Goal: Task Accomplishment & Management: Manage account settings

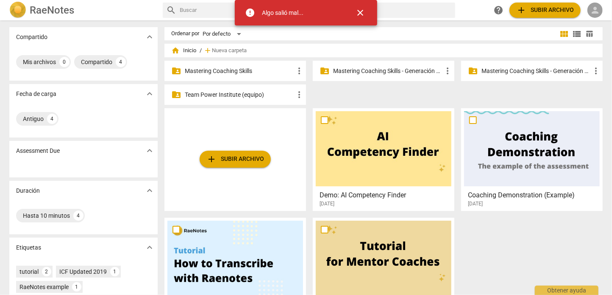
click at [599, 9] on span "person" at bounding box center [595, 10] width 10 height 10
click at [564, 22] on li "Iniciar sesión" at bounding box center [575, 20] width 53 height 20
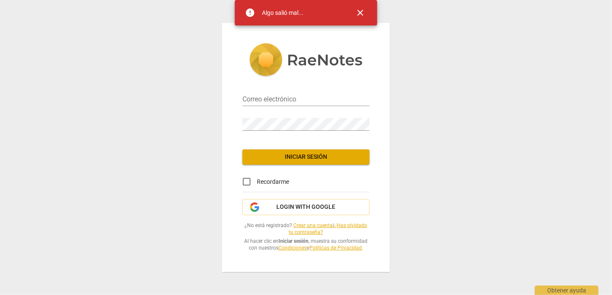
type input "[EMAIL_ADDRESS][DOMAIN_NAME]"
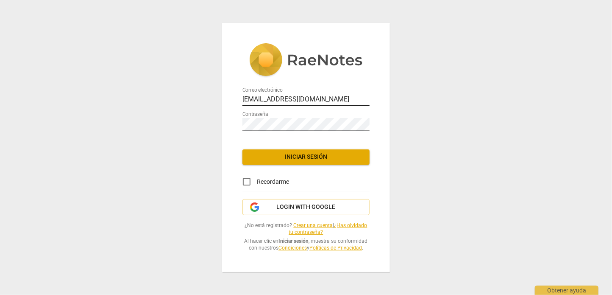
click at [285, 94] on input "[EMAIL_ADDRESS][DOMAIN_NAME]" at bounding box center [305, 100] width 127 height 12
click at [292, 153] on span "Iniciar sesión" at bounding box center [306, 157] width 114 height 8
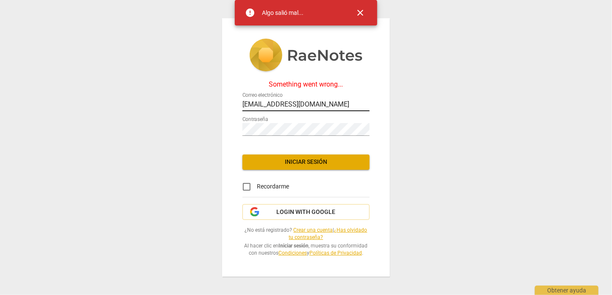
click at [307, 103] on input "[EMAIL_ADDRESS][DOMAIN_NAME]" at bounding box center [305, 105] width 127 height 12
click at [355, 99] on input "[EMAIL_ADDRESS][DOMAIN_NAME]" at bounding box center [305, 105] width 127 height 12
click at [436, 117] on div "Something went wrong... Correo electrónico [EMAIL_ADDRESS][DOMAIN_NAME] Contras…" at bounding box center [306, 147] width 612 height 295
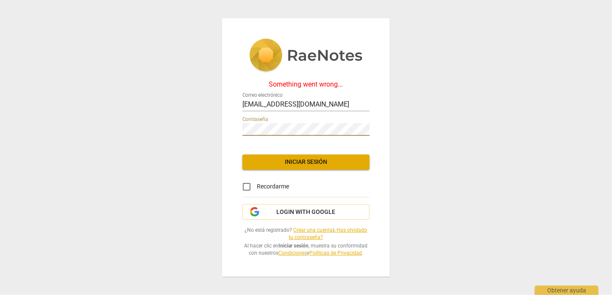
click at [307, 162] on button "Iniciar sesión" at bounding box center [305, 161] width 127 height 15
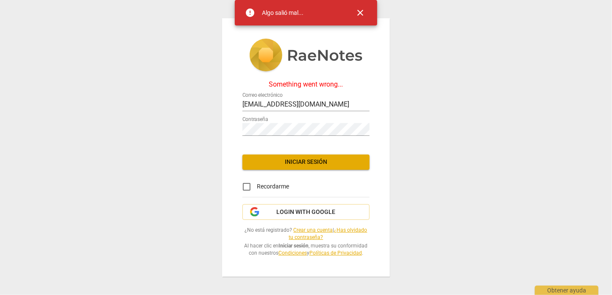
click at [246, 180] on input "Recordarme" at bounding box center [247, 186] width 20 height 20
checkbox input "true"
click at [281, 158] on span "Iniciar sesión" at bounding box center [306, 162] width 114 height 8
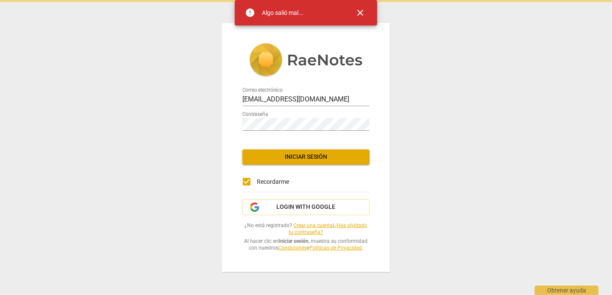
click at [281, 158] on button "Iniciar sesión" at bounding box center [305, 156] width 127 height 15
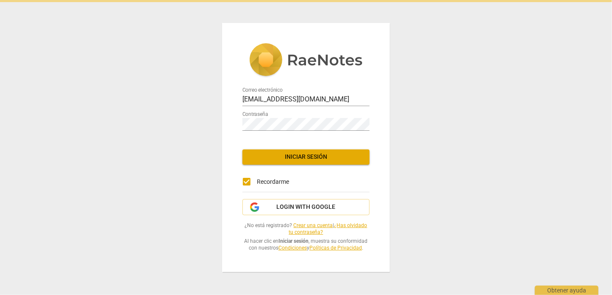
click at [281, 158] on button "Iniciar sesión" at bounding box center [305, 156] width 127 height 15
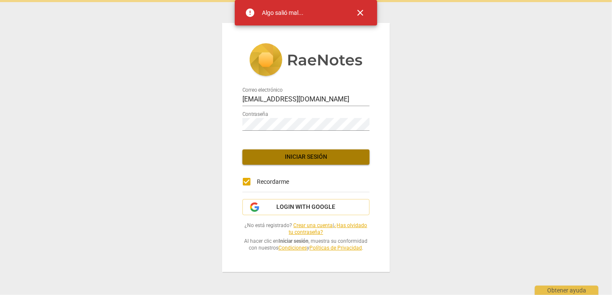
click at [281, 158] on button "Iniciar sesión" at bounding box center [305, 156] width 127 height 15
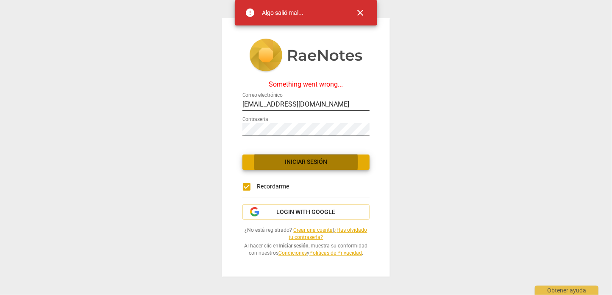
click at [298, 100] on input "[EMAIL_ADDRESS][DOMAIN_NAME]" at bounding box center [305, 105] width 127 height 12
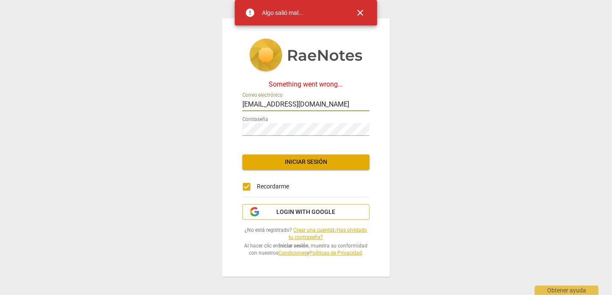
click at [293, 208] on span "Login with Google" at bounding box center [306, 212] width 59 height 8
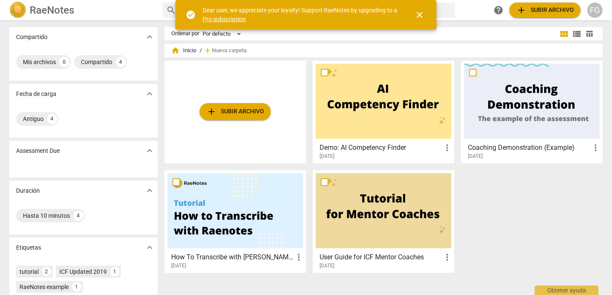
click at [596, 12] on div "FG" at bounding box center [595, 10] width 15 height 15
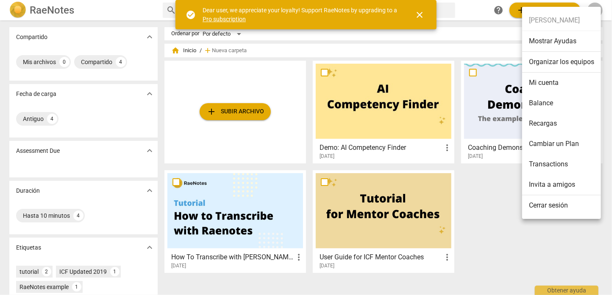
click at [554, 208] on li "Cerrar sesión" at bounding box center [561, 205] width 79 height 20
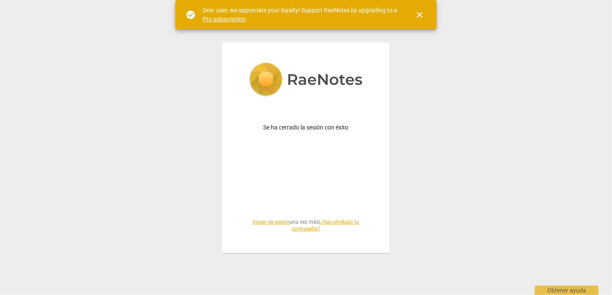
click at [274, 221] on link "Iniciar de sesión" at bounding box center [271, 222] width 37 height 6
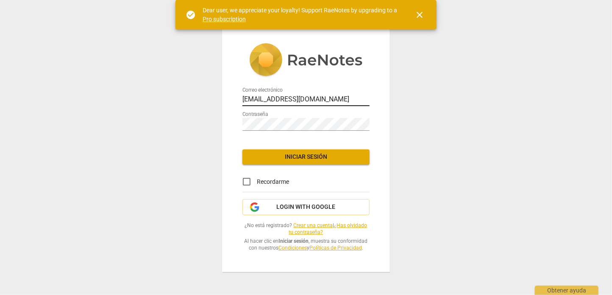
click at [277, 98] on input "[EMAIL_ADDRESS][DOMAIN_NAME]" at bounding box center [305, 100] width 127 height 12
type input "[EMAIL_ADDRESS][DOMAIN_NAME]"
click at [262, 155] on span "Iniciar sesión" at bounding box center [306, 157] width 114 height 8
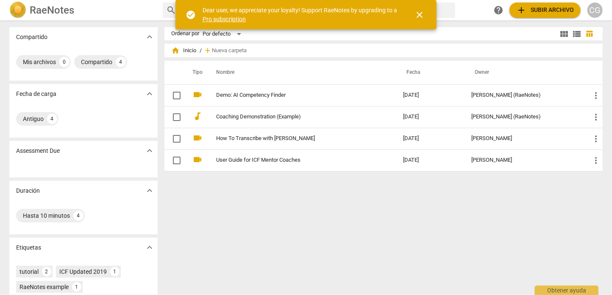
click at [592, 12] on div "CG" at bounding box center [595, 10] width 15 height 15
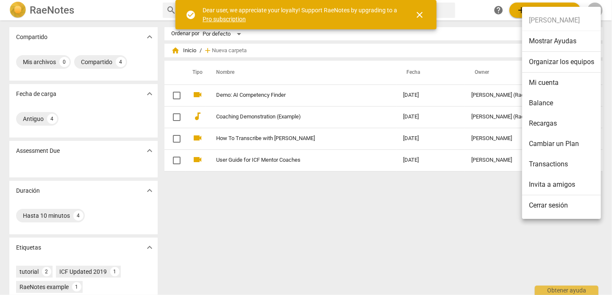
click at [535, 208] on li "Cerrar sesión" at bounding box center [561, 205] width 79 height 20
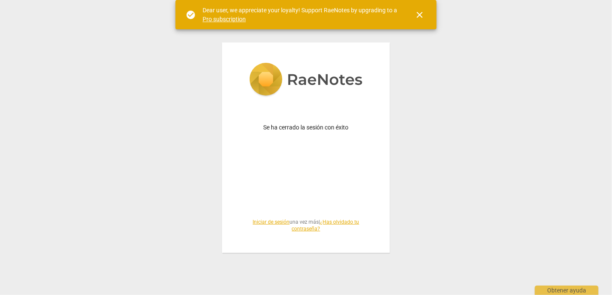
click at [267, 219] on link "Iniciar de sesión" at bounding box center [271, 222] width 37 height 6
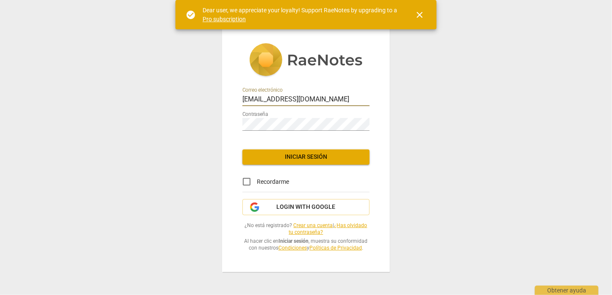
click at [298, 95] on input "[EMAIL_ADDRESS][DOMAIN_NAME]" at bounding box center [305, 100] width 127 height 12
type input "[EMAIL_ADDRESS][DOMAIN_NAME]"
click at [276, 153] on span "Iniciar sesión" at bounding box center [306, 157] width 114 height 8
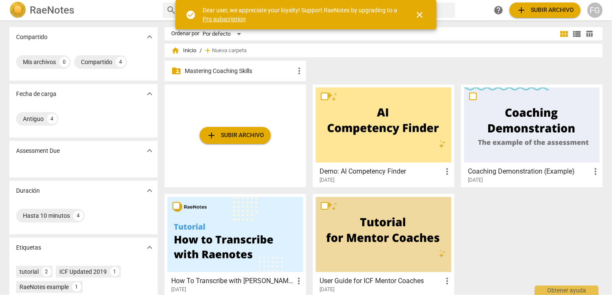
click at [591, 11] on div "FG" at bounding box center [595, 10] width 15 height 15
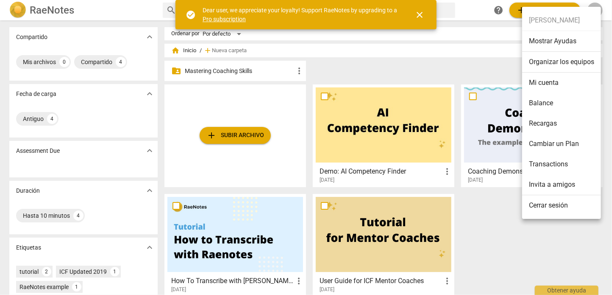
click at [535, 207] on li "Cerrar sesión" at bounding box center [561, 205] width 79 height 20
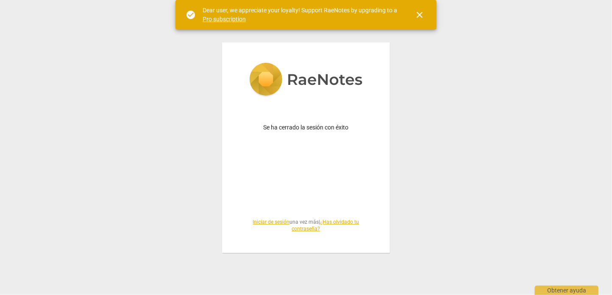
click at [267, 223] on link "Iniciar de sesión" at bounding box center [271, 222] width 37 height 6
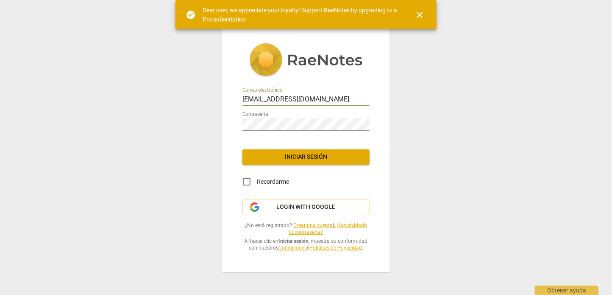
click at [293, 97] on input "[EMAIL_ADDRESS][DOMAIN_NAME]" at bounding box center [305, 100] width 127 height 12
type input "[EMAIL_ADDRESS][DOMAIN_NAME]"
click at [280, 157] on button "Iniciar sesión" at bounding box center [305, 156] width 127 height 15
